Goal: Task Accomplishment & Management: Manage account settings

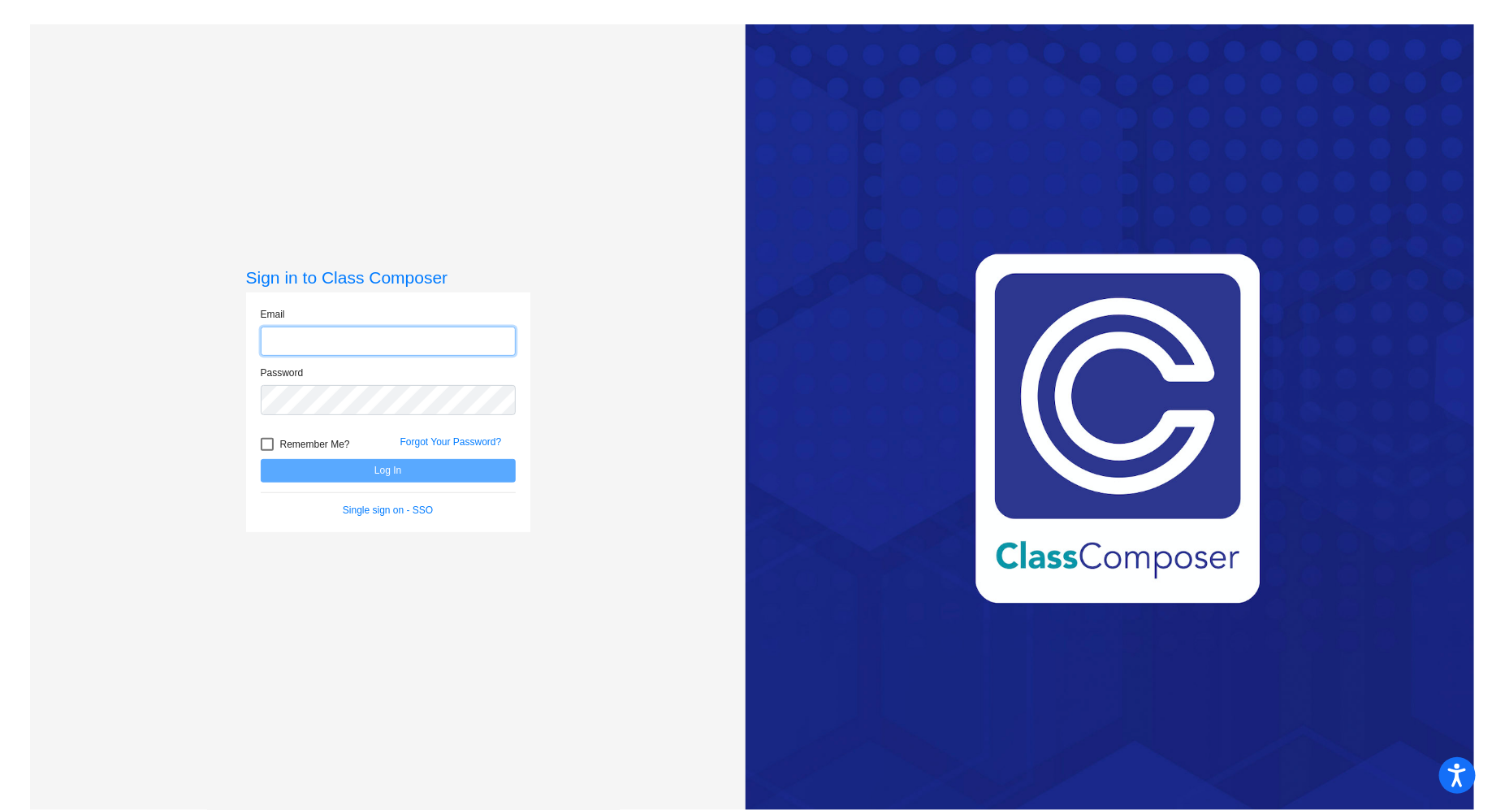
type input "[EMAIL_ADDRESS][DOMAIN_NAME]"
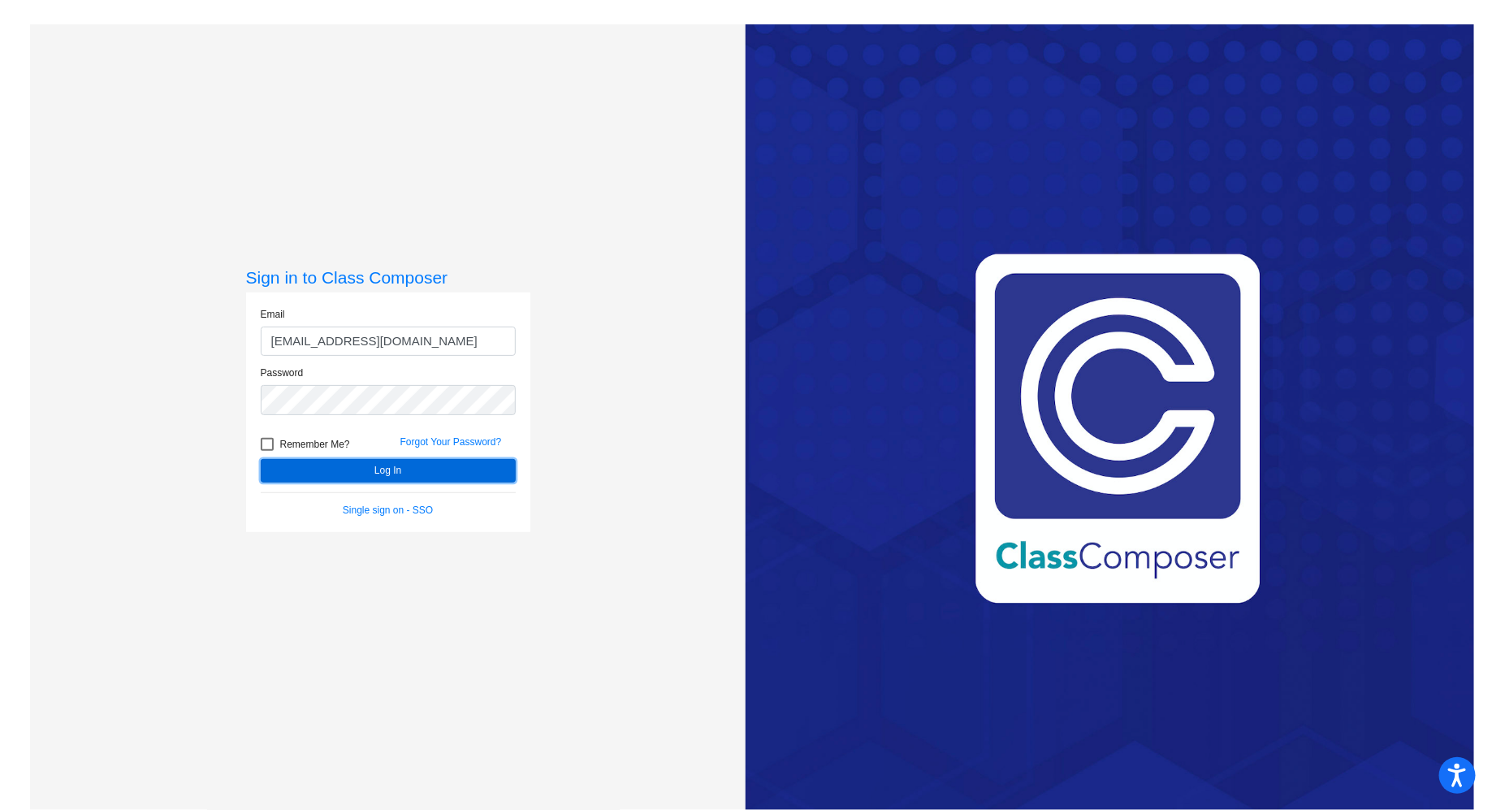
click at [452, 468] on button "Log In" at bounding box center [388, 471] width 255 height 24
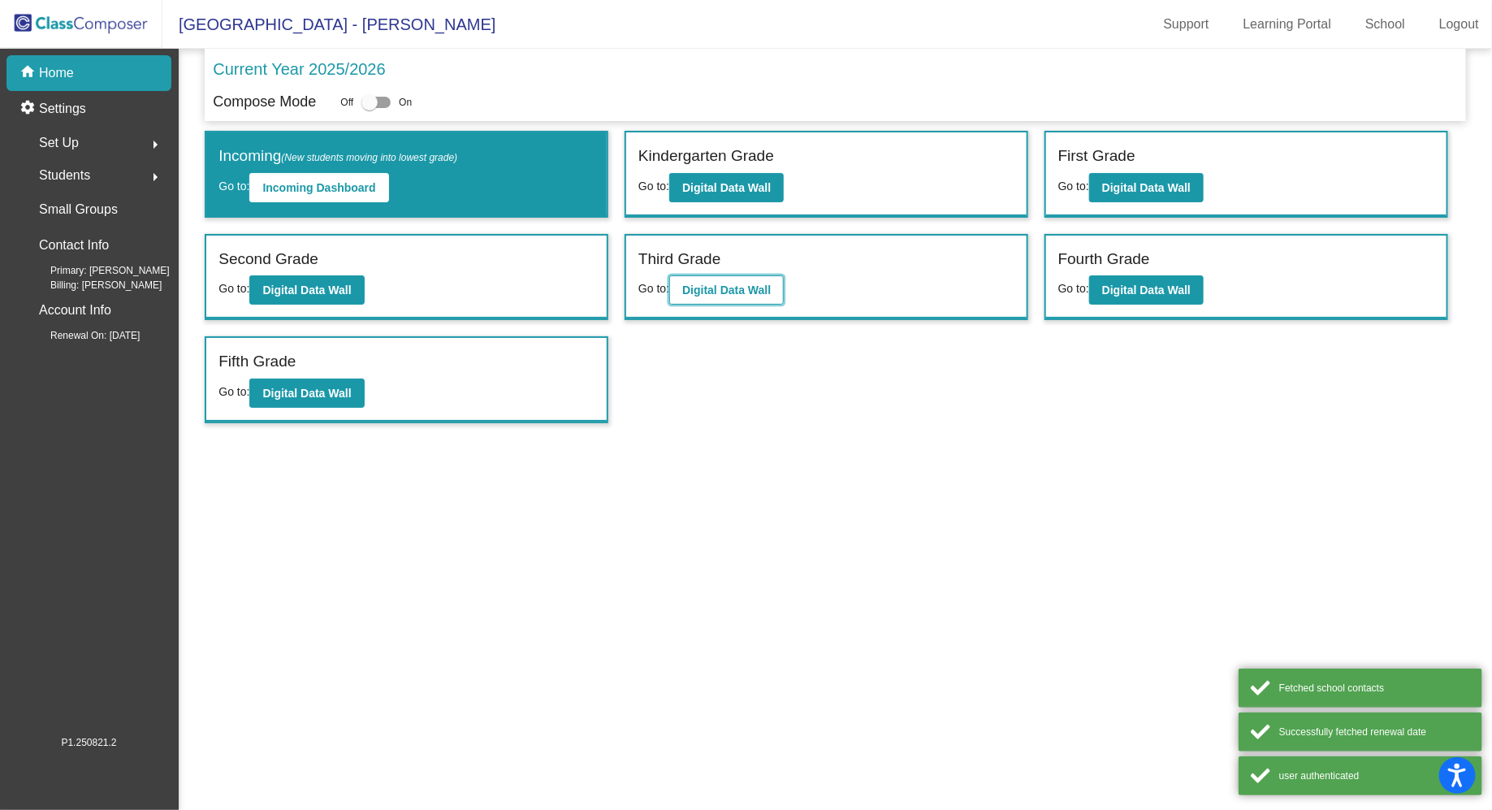
click at [733, 291] on b "Digital Data Wall" at bounding box center [726, 290] width 89 height 13
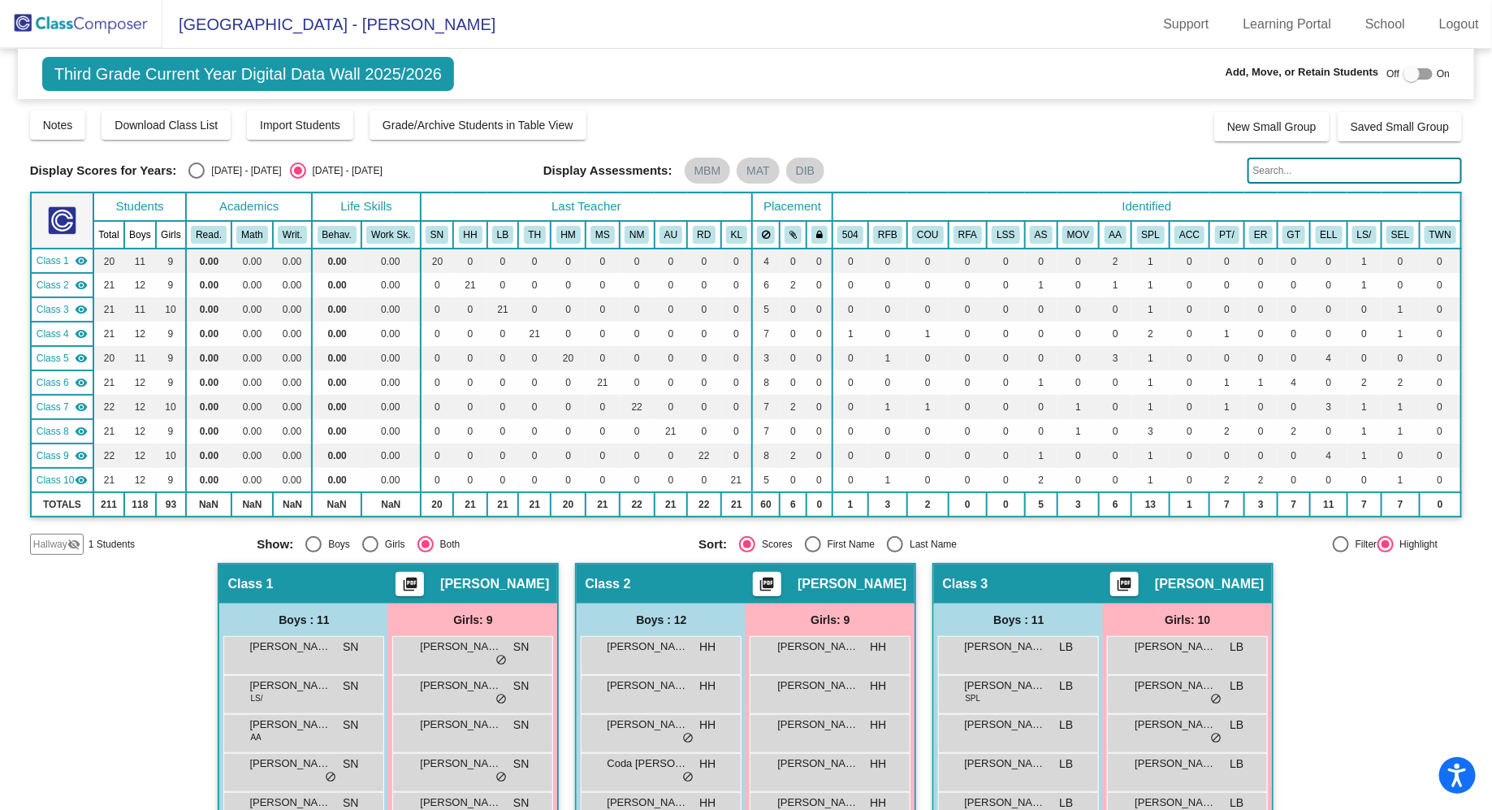
click at [1304, 175] on input "text" at bounding box center [1355, 171] width 215 height 26
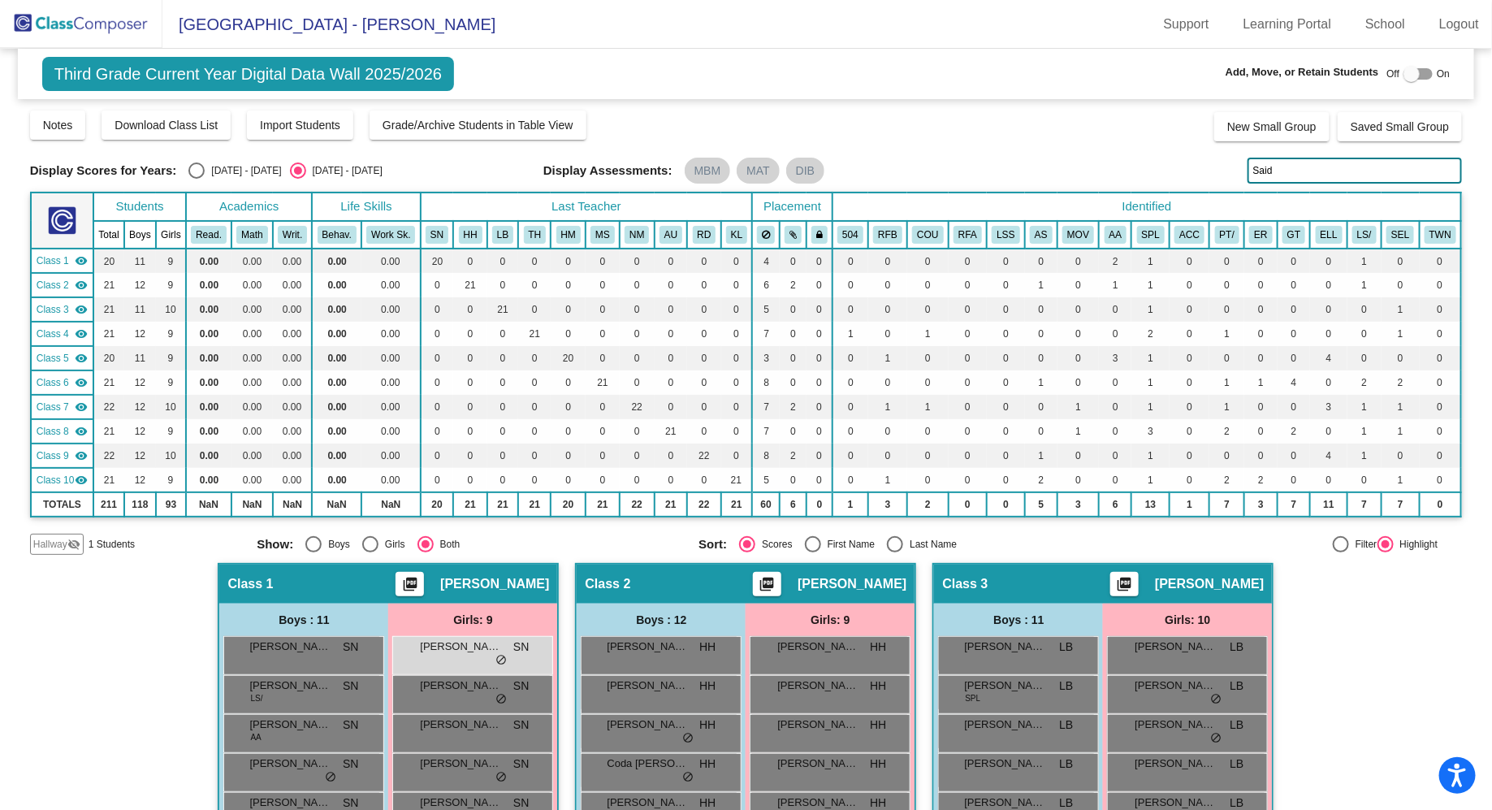
type input "Said"
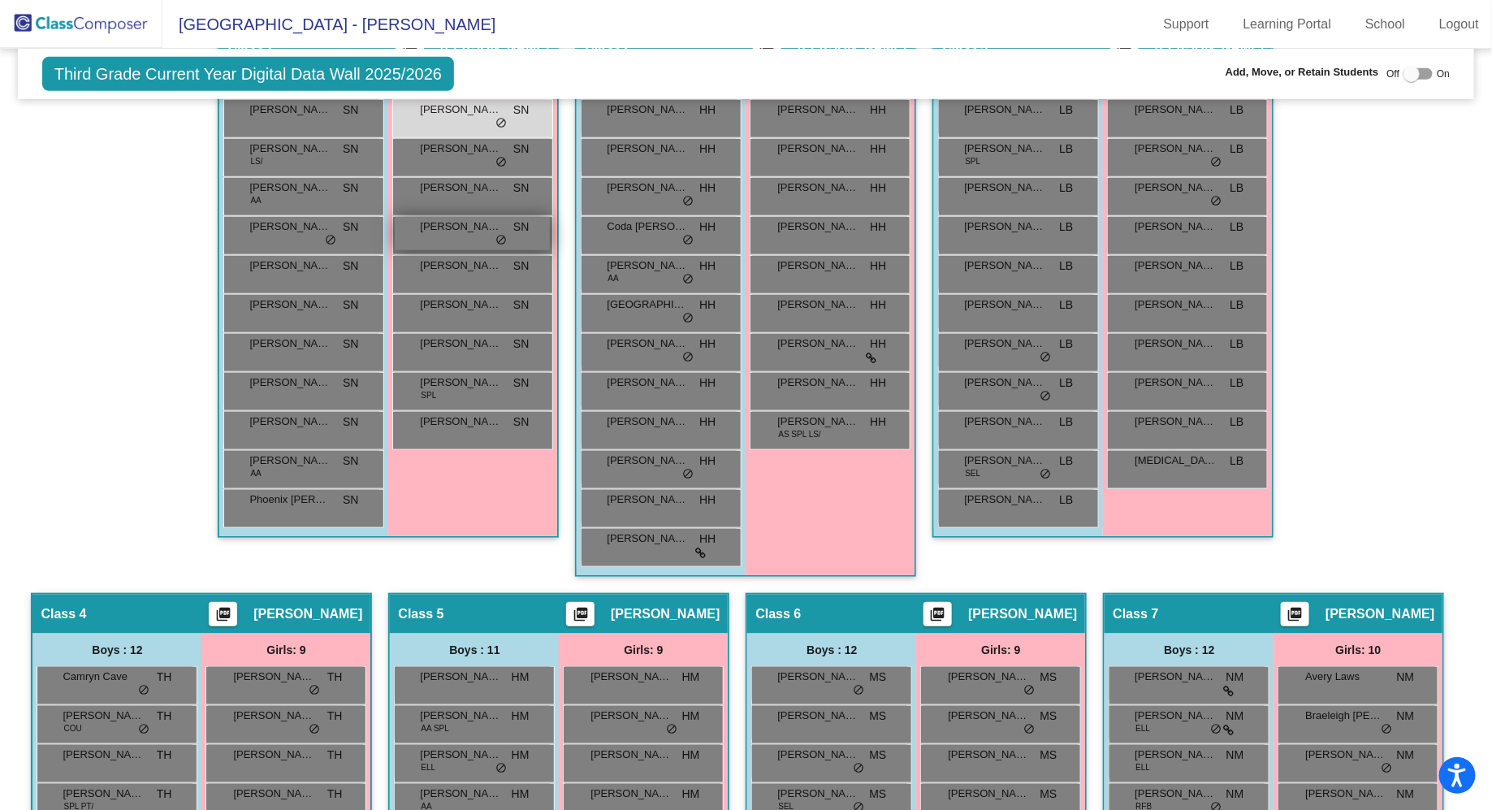
scroll to position [240, 0]
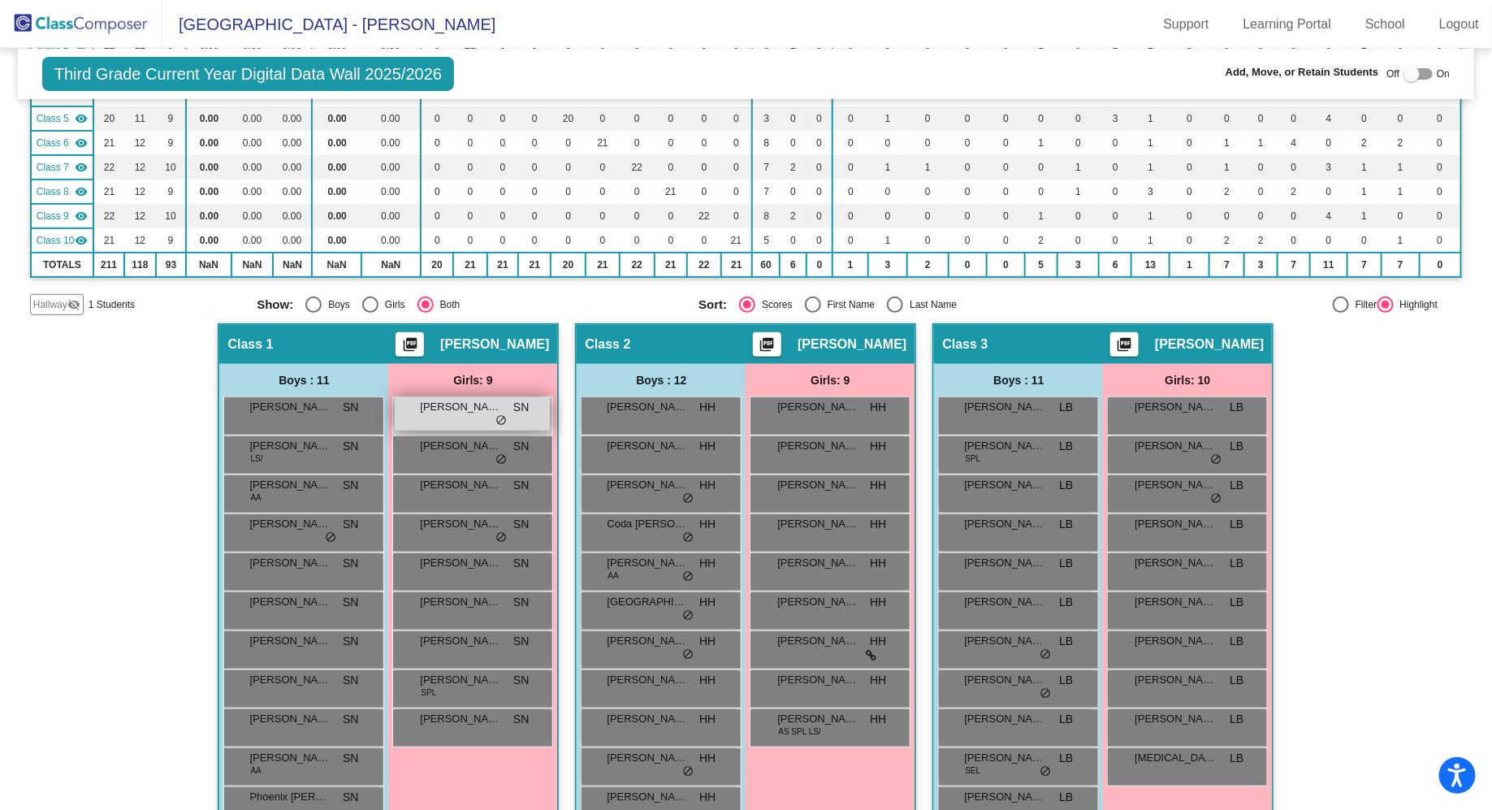
click at [441, 413] on div "Alena Said SN lock do_not_disturb_alt" at bounding box center [472, 413] width 155 height 33
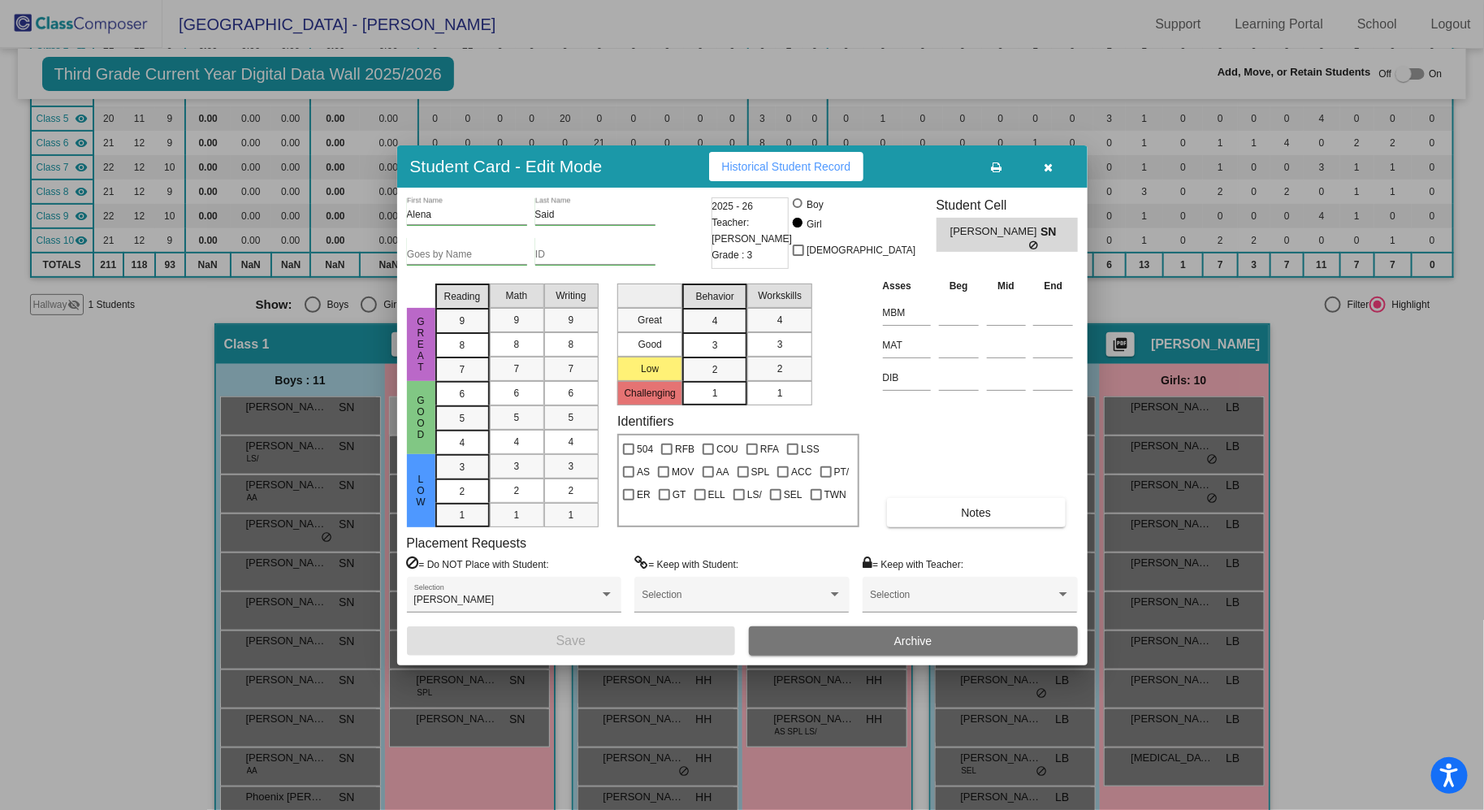
click at [869, 650] on button "Archive" at bounding box center [913, 640] width 329 height 29
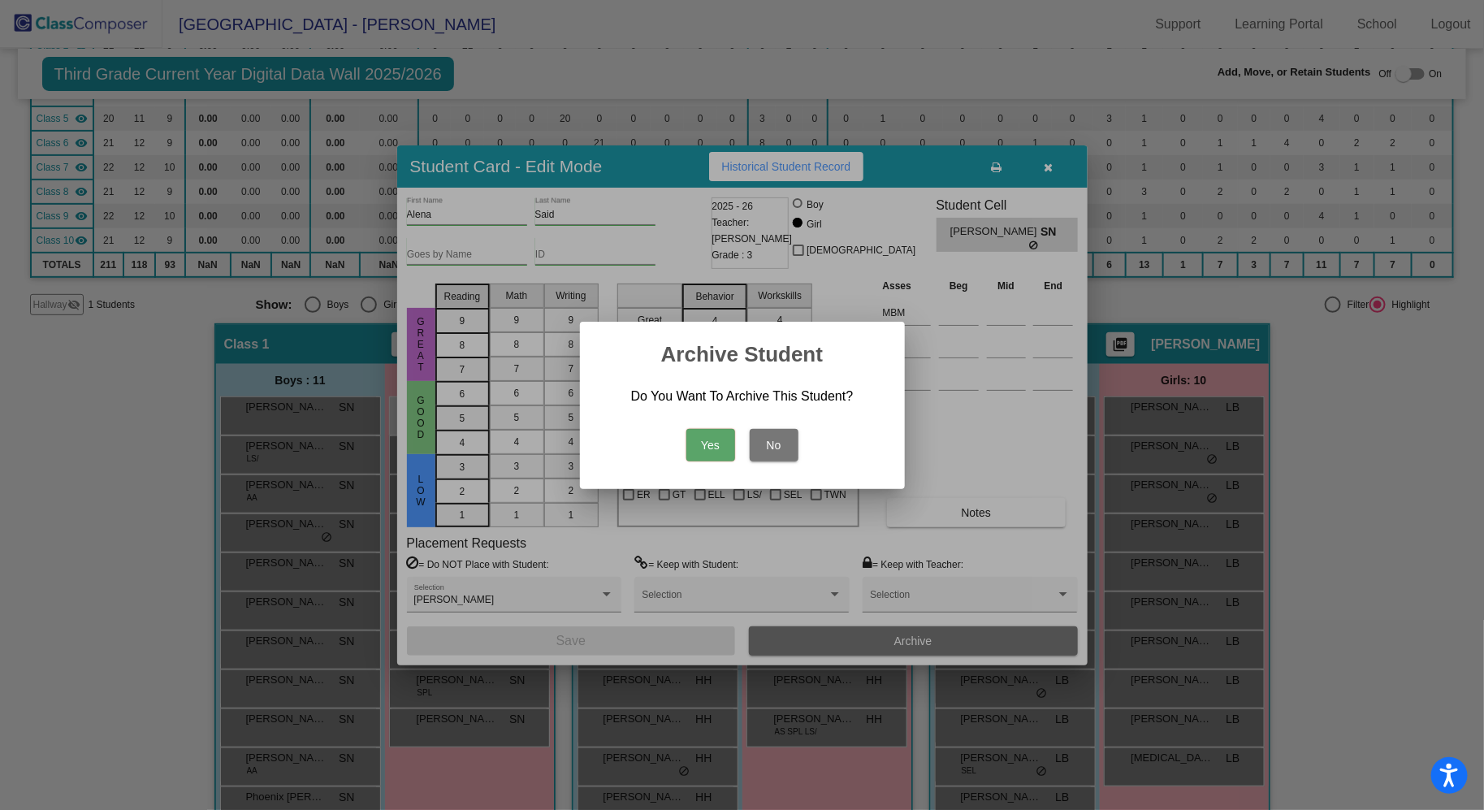
click at [716, 443] on button "Yes" at bounding box center [710, 445] width 49 height 32
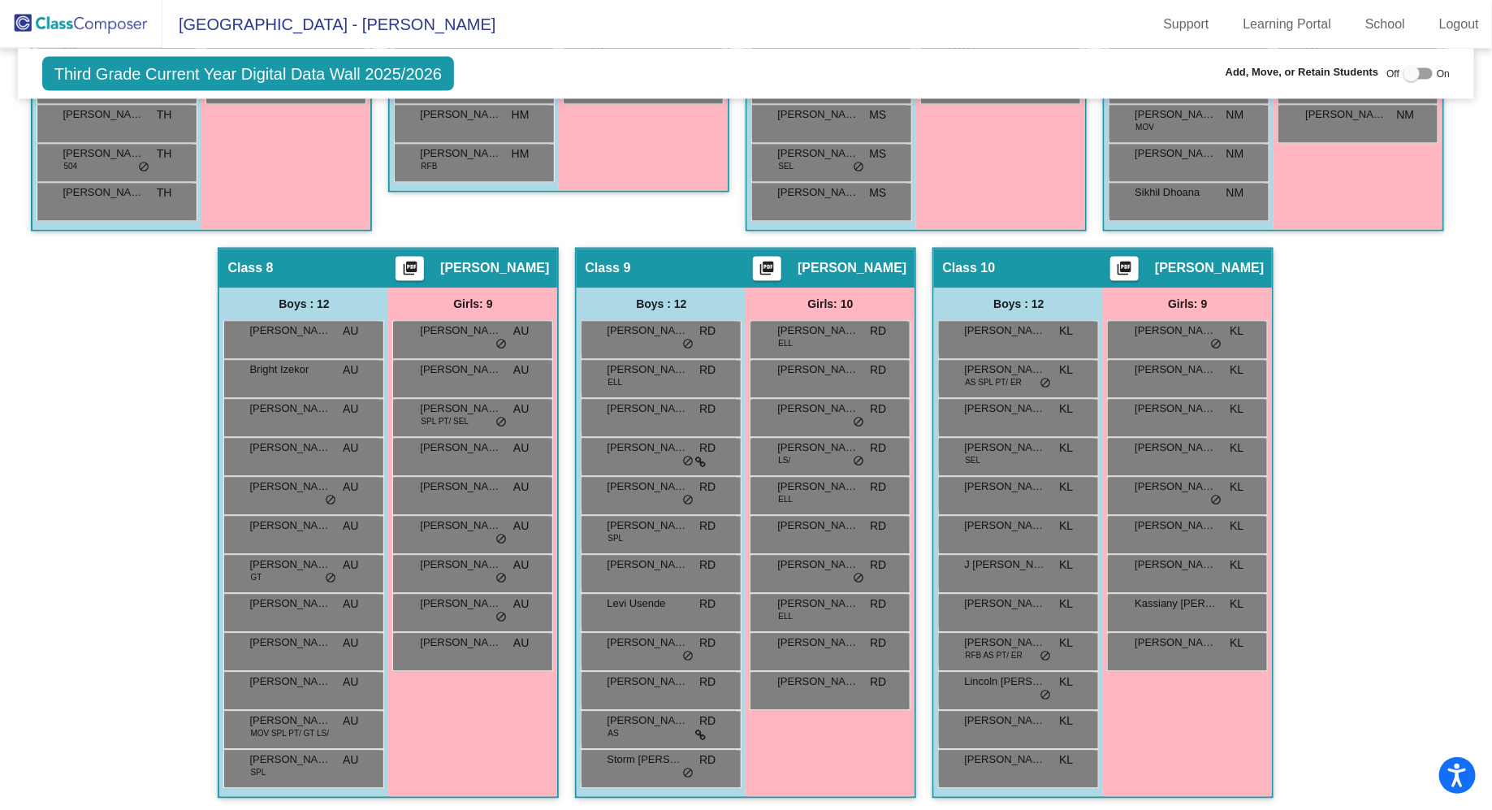
scroll to position [1451, 0]
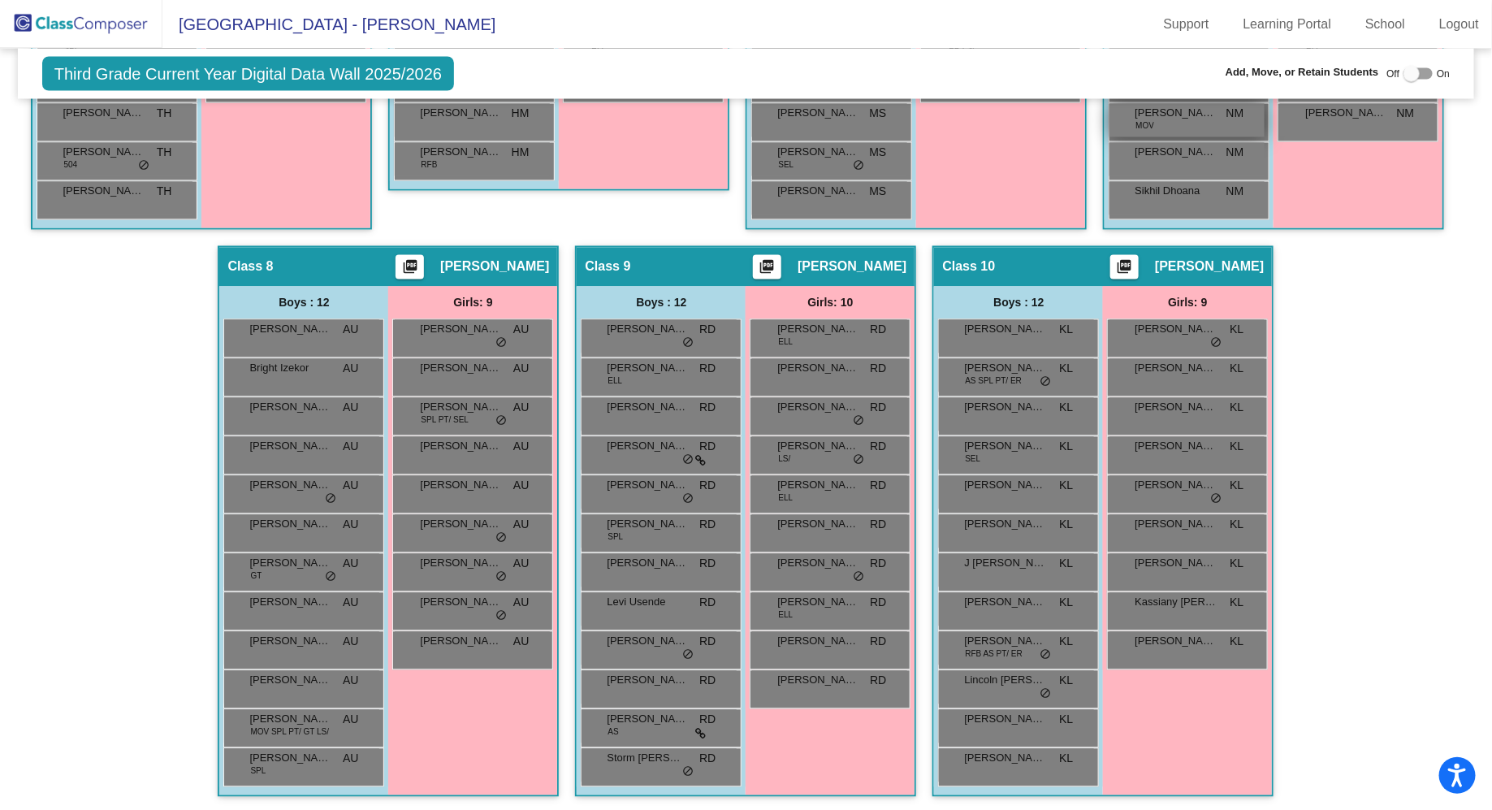
click at [1110, 137] on div "[PERSON_NAME] MOV NM lock do_not_disturb_alt" at bounding box center [1187, 120] width 155 height 33
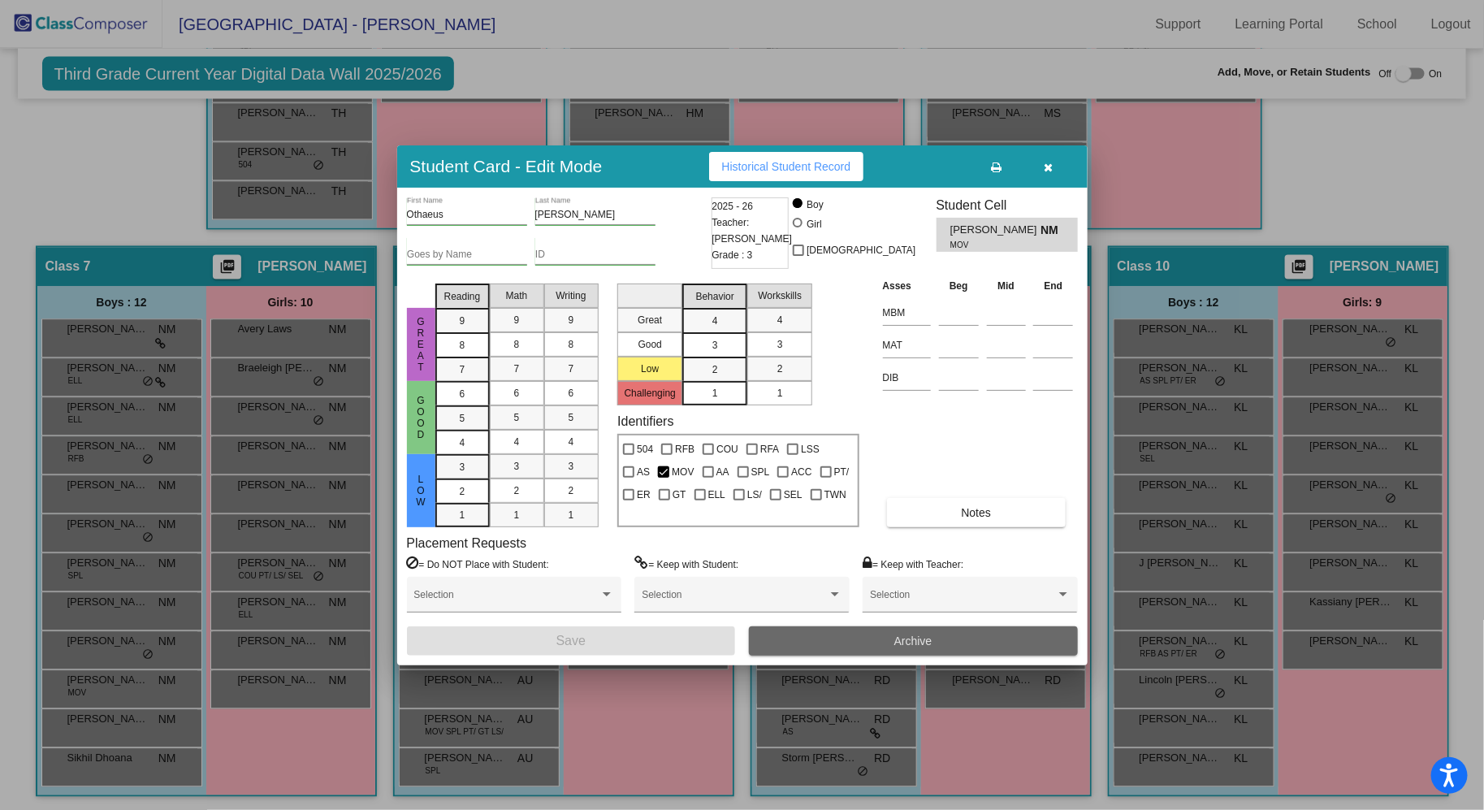
click at [842, 642] on button "Archive" at bounding box center [913, 640] width 329 height 29
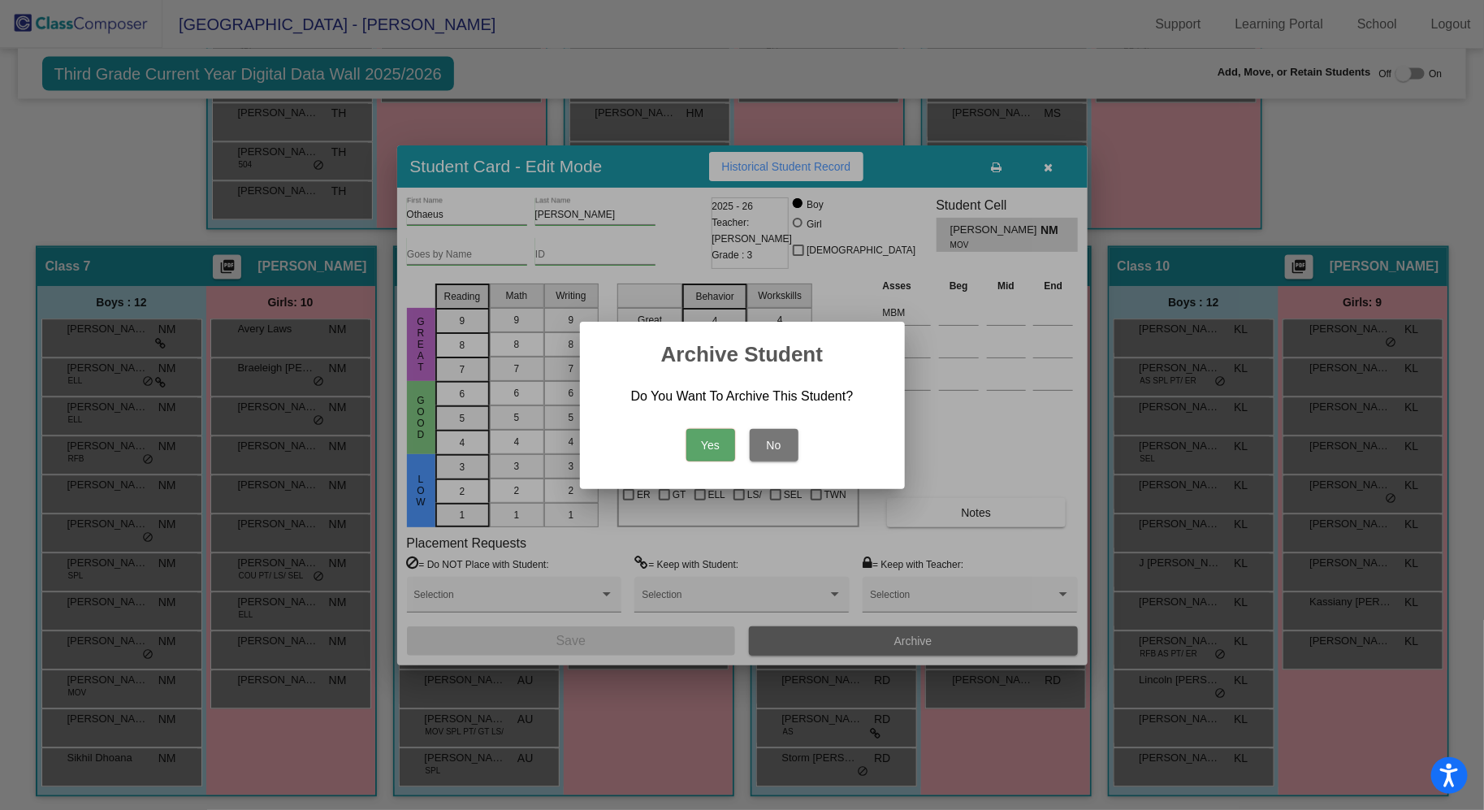
click at [711, 440] on button "Yes" at bounding box center [710, 445] width 49 height 32
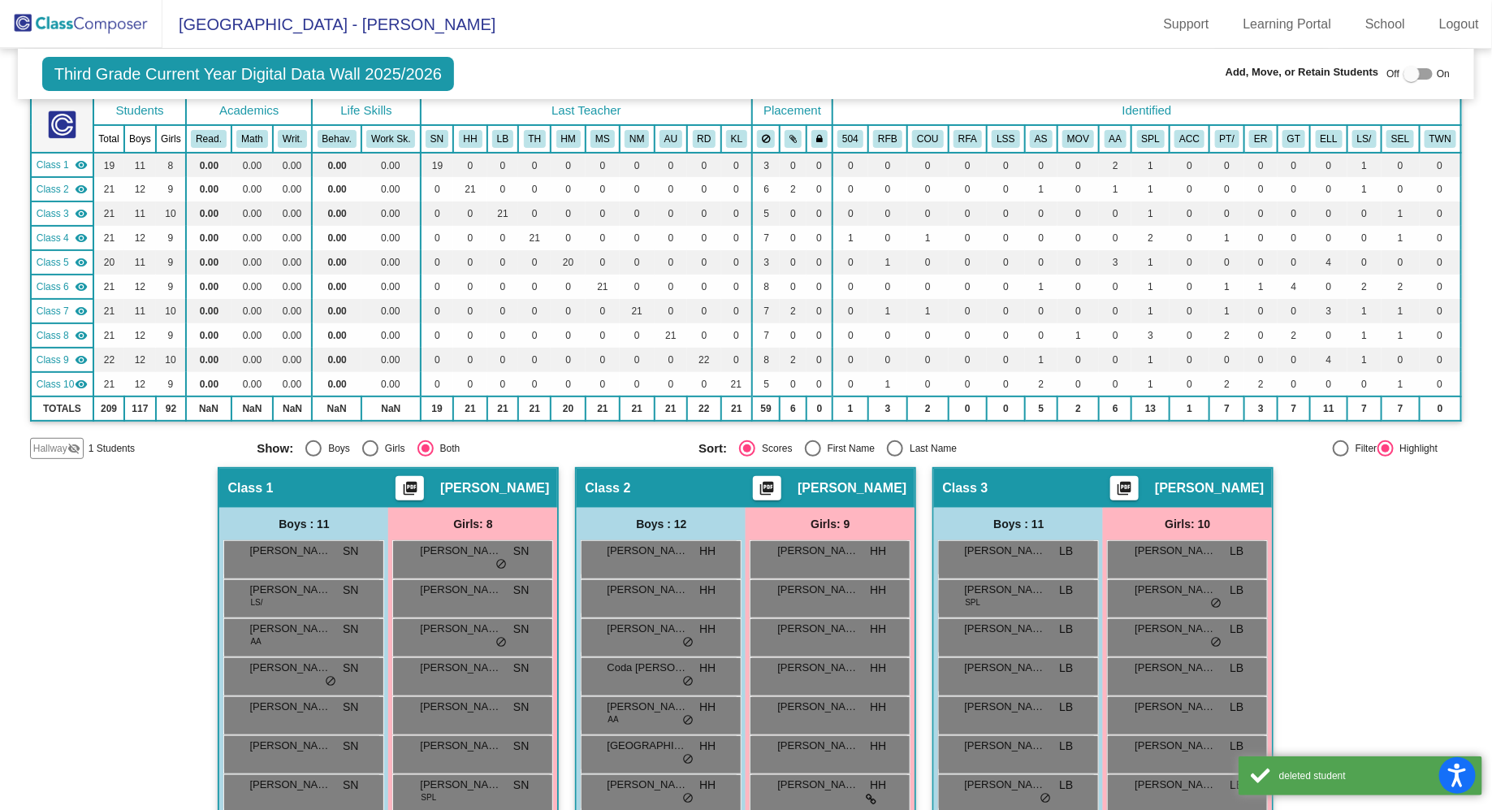
scroll to position [0, 0]
